Goal: Information Seeking & Learning: Find contact information

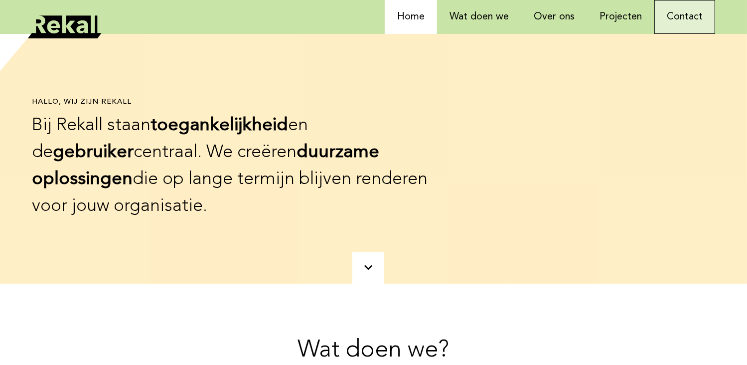
click at [682, 22] on link "Contact" at bounding box center [684, 17] width 61 height 34
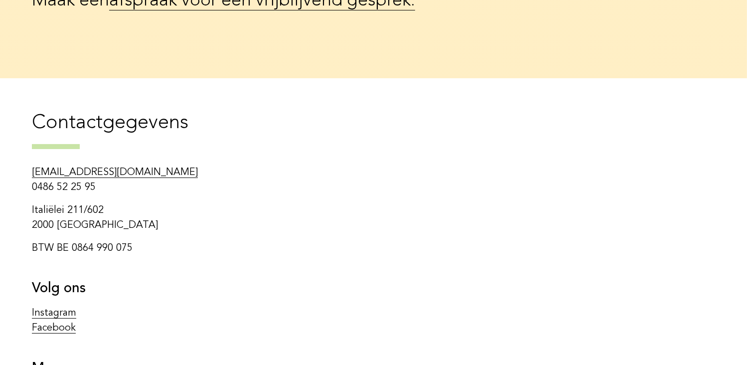
scroll to position [133, 0]
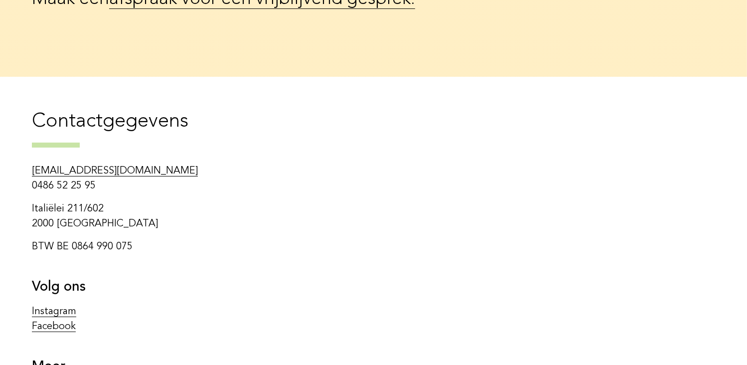
drag, startPoint x: 131, startPoint y: 245, endPoint x: 71, endPoint y: 250, distance: 60.5
click at [71, 250] on p "BTW BE 0864 990 075" at bounding box center [232, 246] width 400 height 15
copy p "0864 990 075"
